Goal: Information Seeking & Learning: Check status

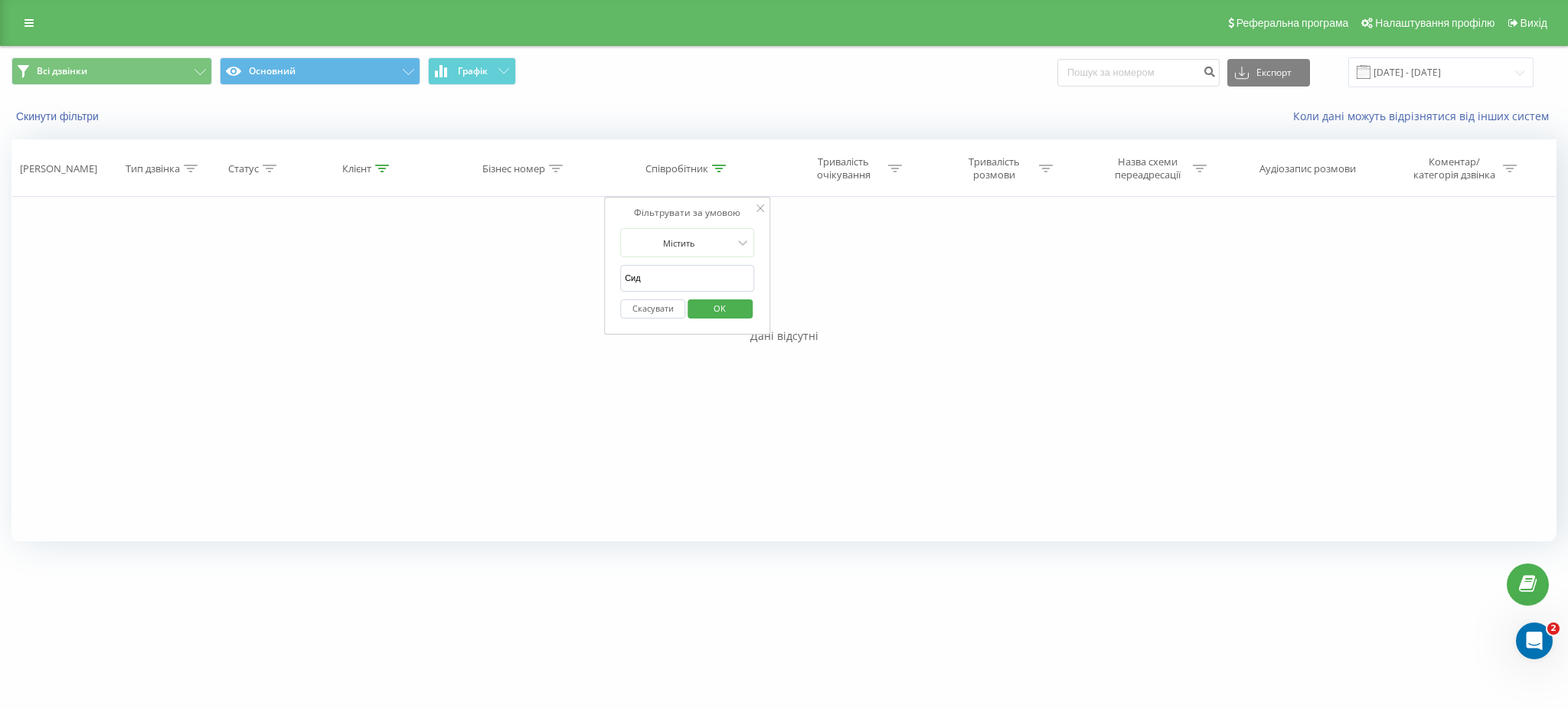
drag, startPoint x: 669, startPoint y: 278, endPoint x: 586, endPoint y: 269, distance: 83.5
click at [586, 269] on div "Фільтрувати за умовою Дорівнює Введіть значення Скасувати OK Фільтрувати за умо…" at bounding box center [784, 370] width 1545 height 345
click at [718, 313] on span "OK" at bounding box center [720, 308] width 43 height 24
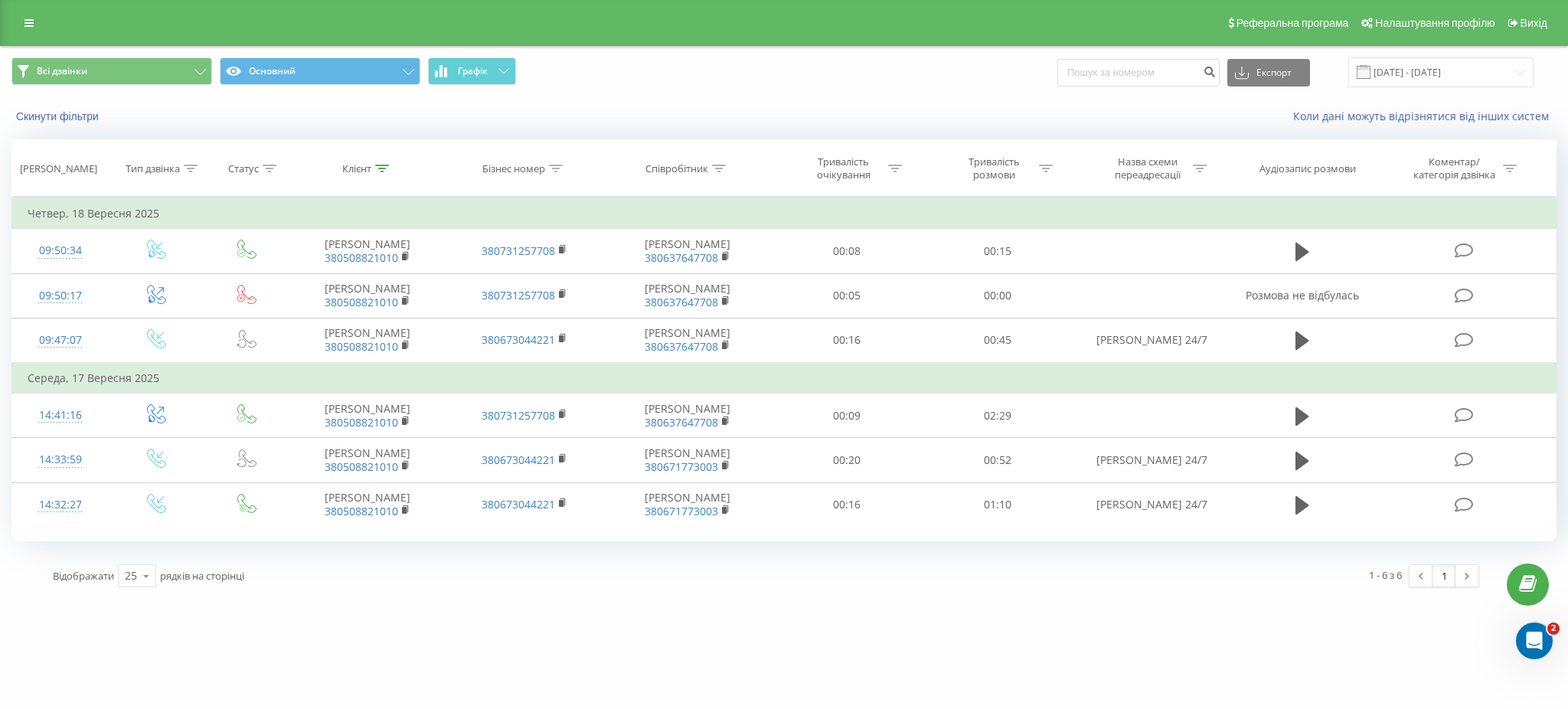
click at [585, 613] on div "[DOMAIN_NAME] Проекти [DOMAIN_NAME] [DOMAIN_NAME] Дашборд Центр звернень Журнал…" at bounding box center [784, 354] width 1568 height 709
click at [1400, 70] on input "[DATE] - [DATE]" at bounding box center [1441, 72] width 185 height 30
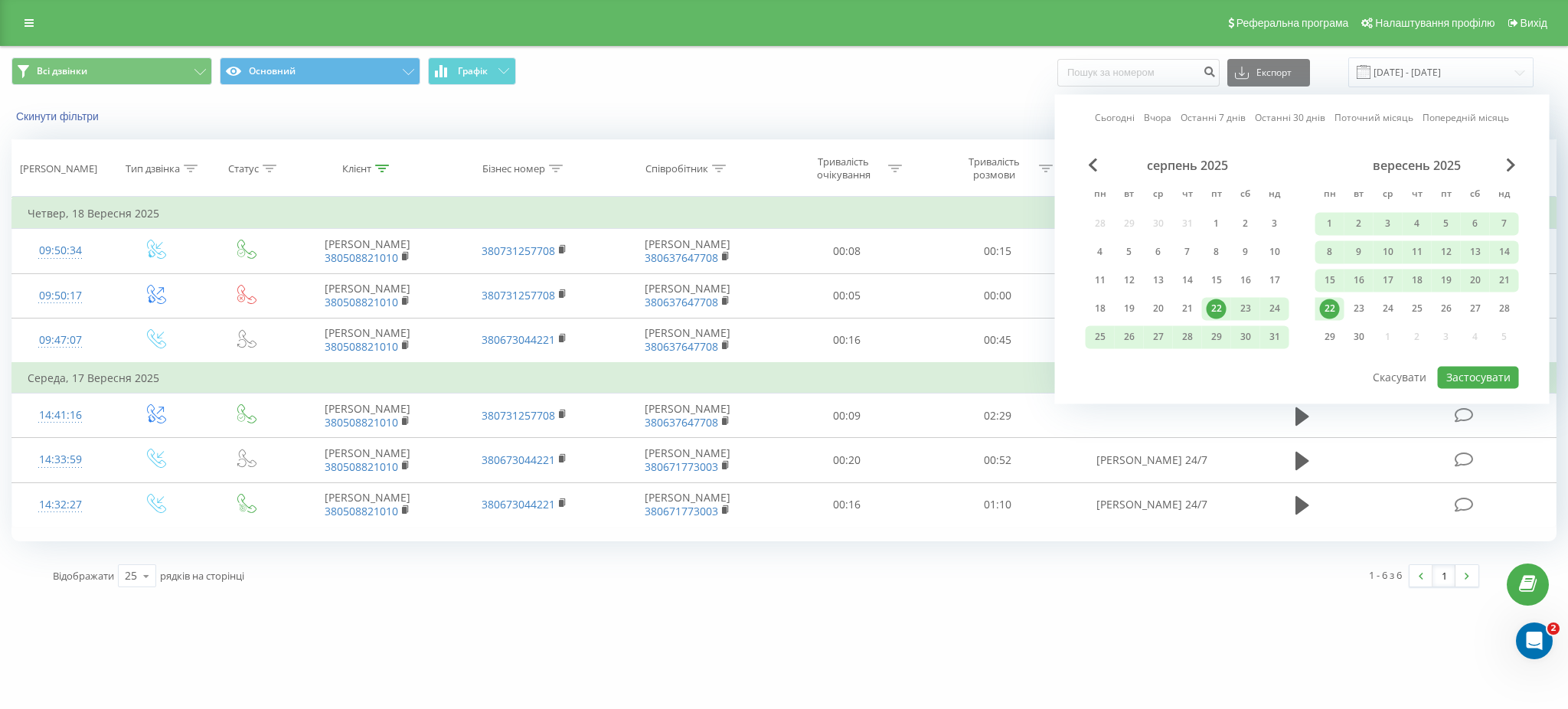
click at [1330, 309] on div "22" at bounding box center [1331, 309] width 20 height 20
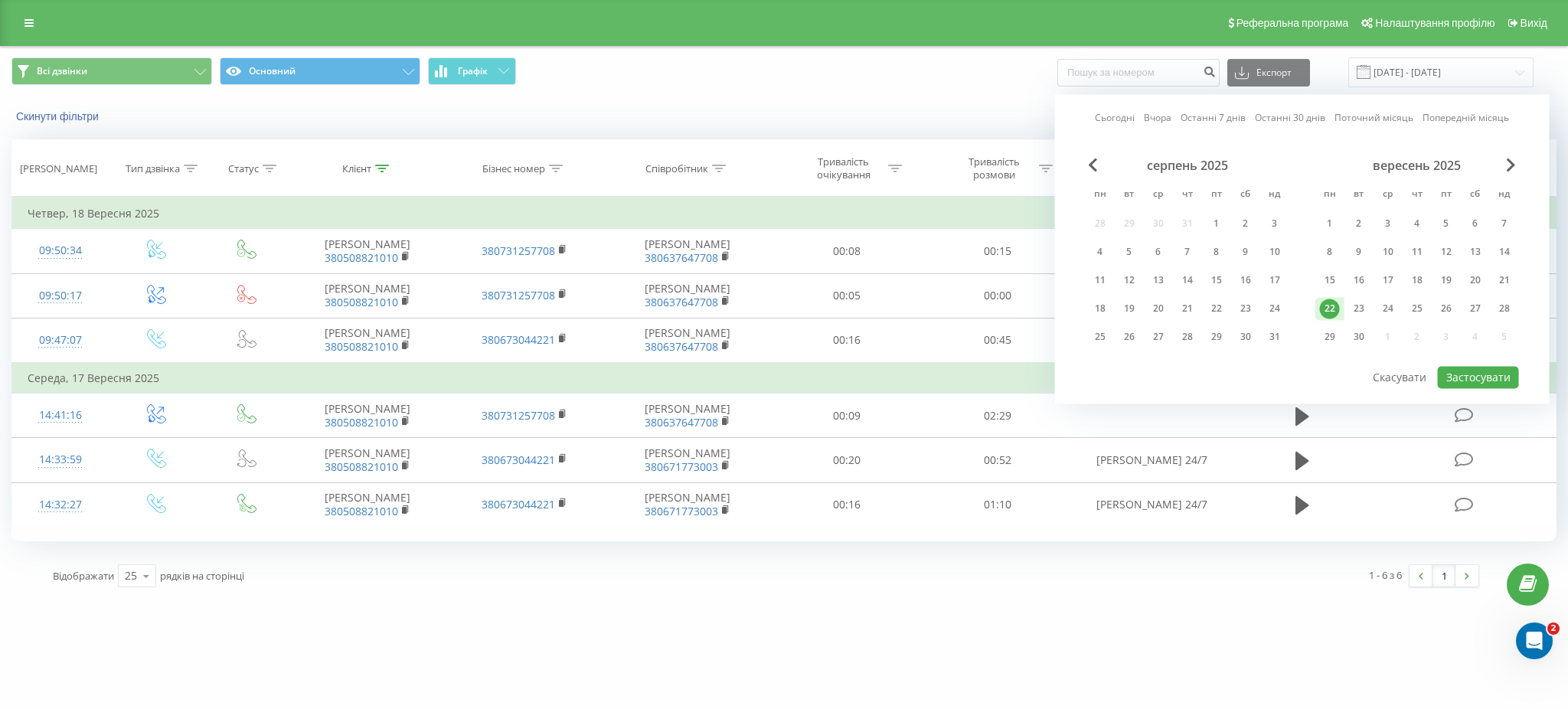
click at [1330, 309] on div "22" at bounding box center [1331, 309] width 20 height 20
click at [1468, 368] on button "Застосувати" at bounding box center [1478, 377] width 82 height 22
type input "[DATE] - [DATE]"
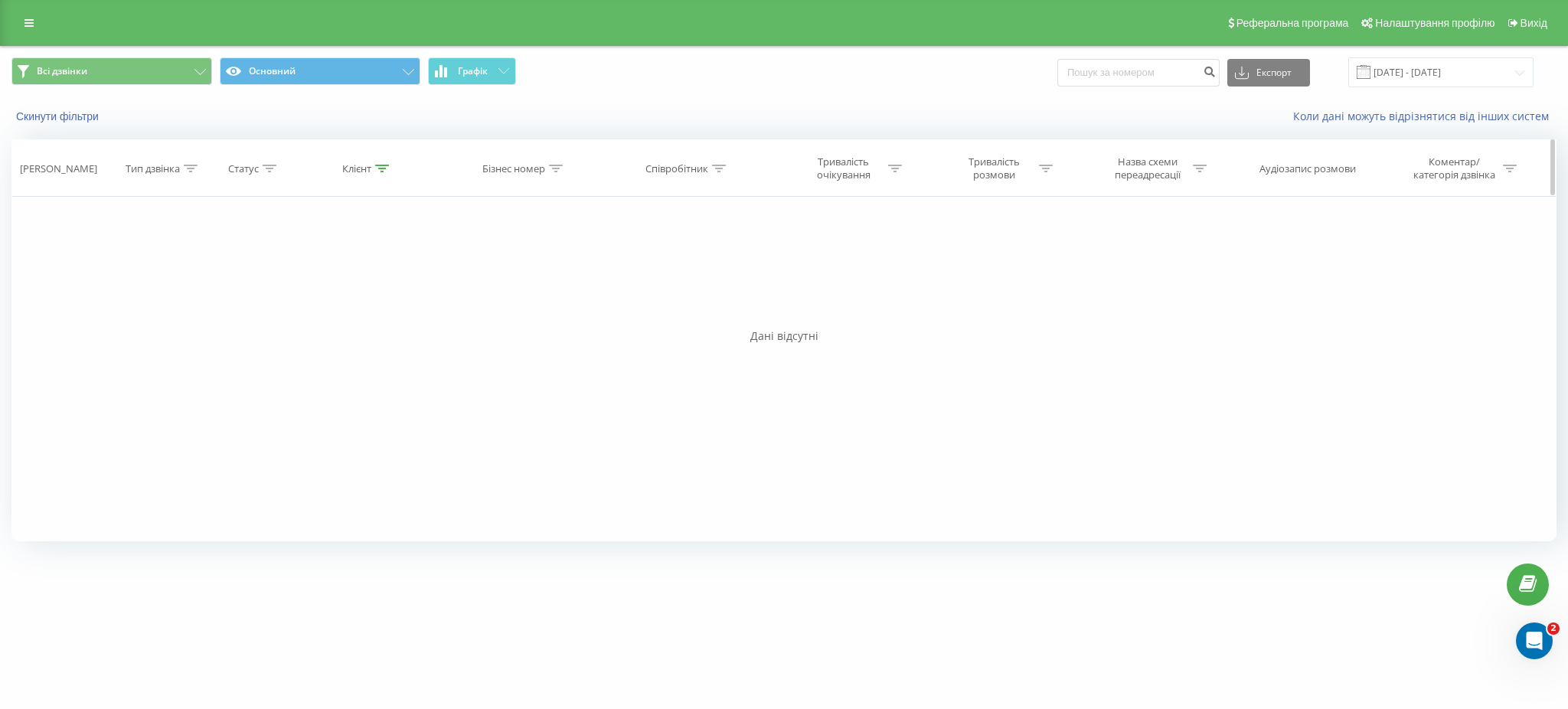
click at [375, 172] on div at bounding box center [381, 169] width 14 height 13
click at [409, 315] on span "OK" at bounding box center [400, 308] width 43 height 24
click at [323, 68] on button "Основний" at bounding box center [320, 72] width 201 height 28
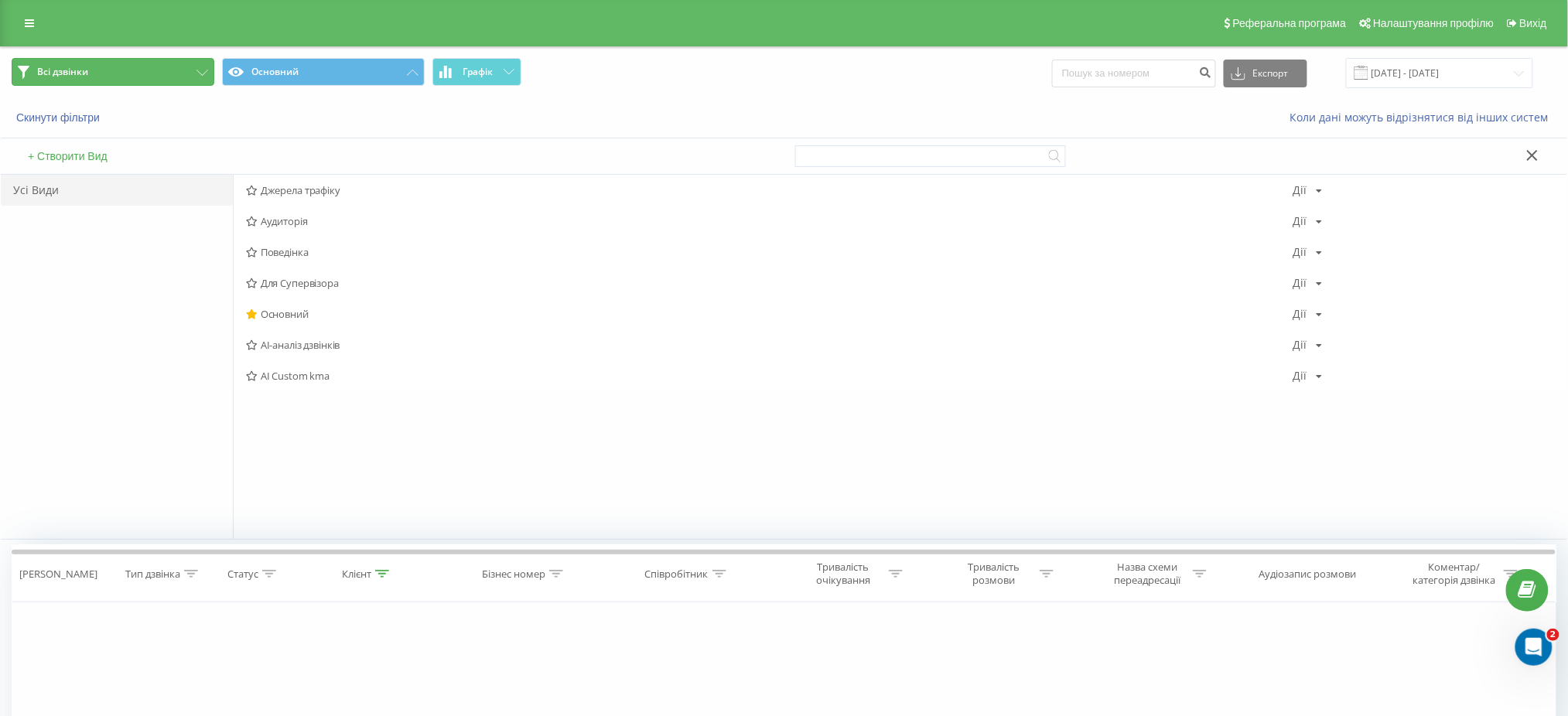
click at [105, 78] on button "Всі дзвінки" at bounding box center [113, 72] width 203 height 28
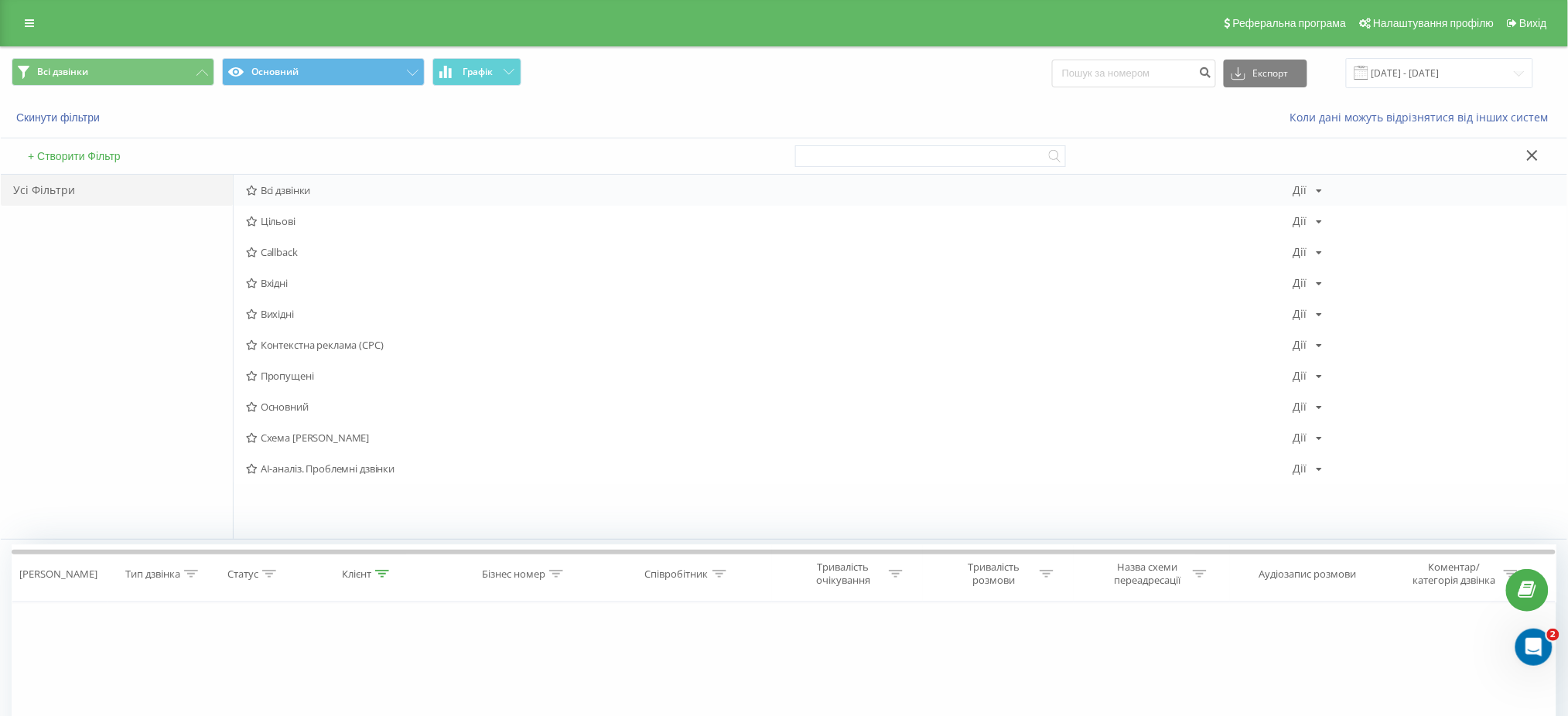
click at [277, 195] on span "Всі дзвінки" at bounding box center [770, 191] width 1047 height 11
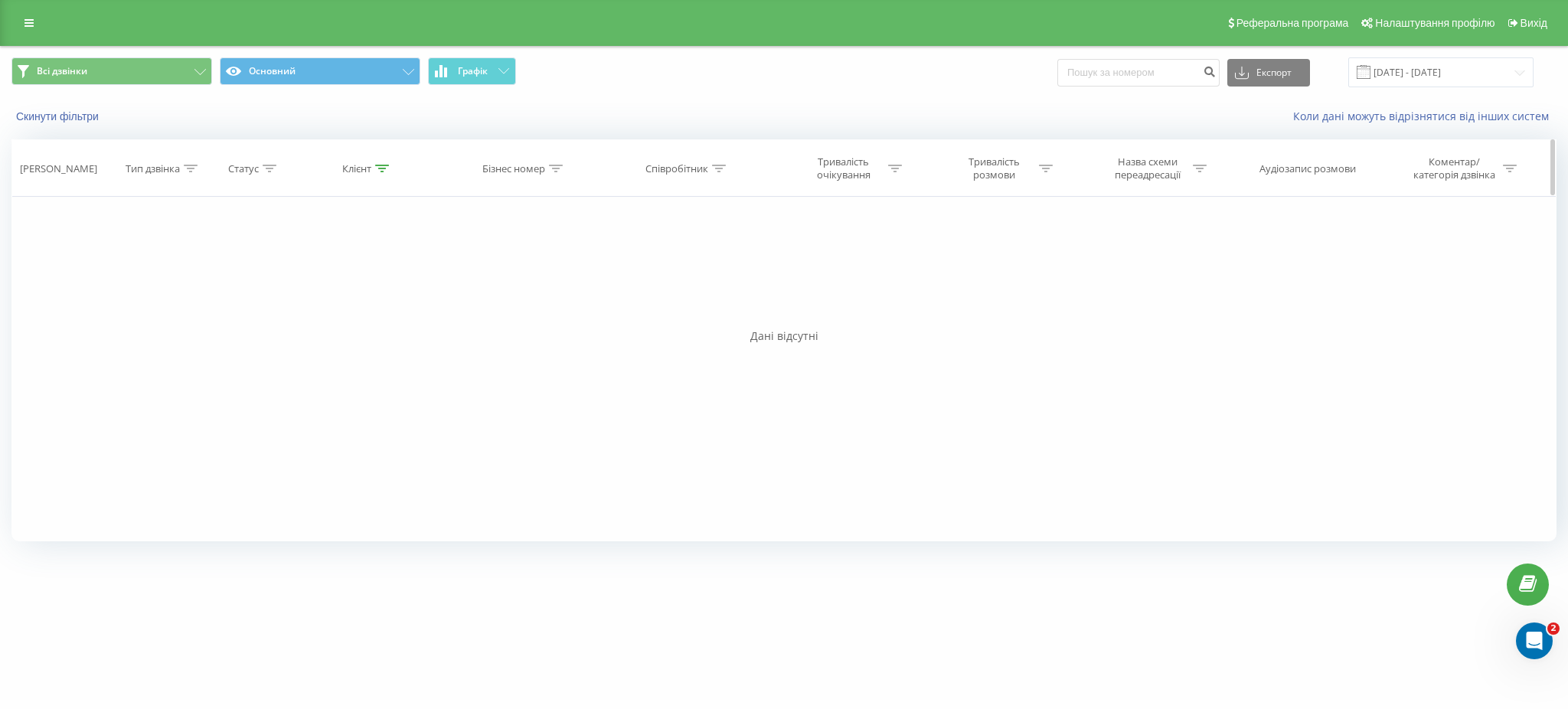
click at [371, 170] on div "Клієнт" at bounding box center [357, 169] width 29 height 13
click at [382, 313] on span "OK" at bounding box center [400, 308] width 43 height 24
